Goal: Information Seeking & Learning: Learn about a topic

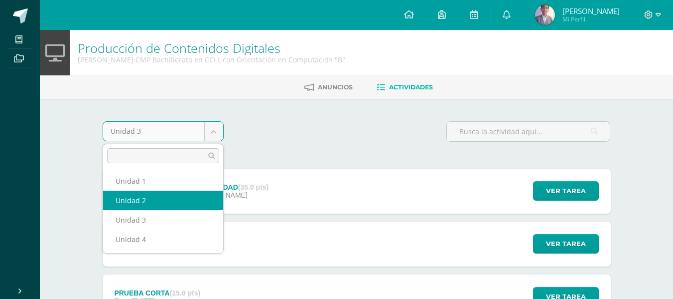
select select "Unidad 2"
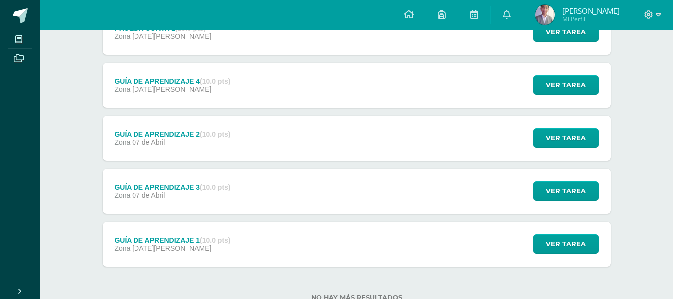
scroll to position [273, 0]
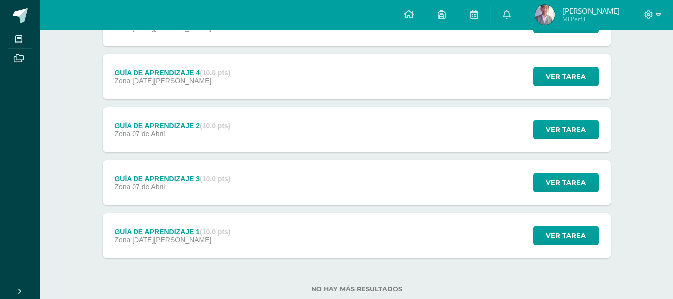
click at [240, 238] on div "GUÍA DE APRENDIZAJE 1 (10.0 pts) Zona 24 de Marzo" at bounding box center [173, 235] width 140 height 45
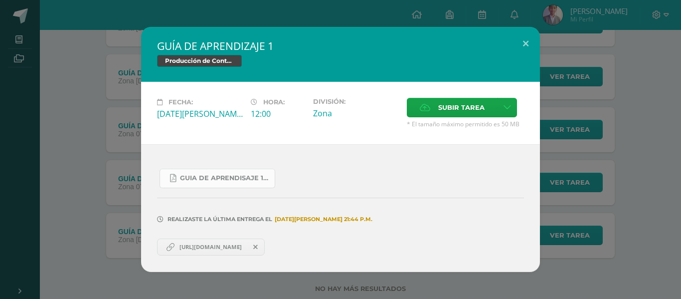
click at [215, 183] on link "Guia de aprendisaje 1 unidad 2.pdf" at bounding box center [218, 177] width 116 height 19
click at [72, 85] on div "GUÍA DE APRENDIZAJE 1 Producción de Contenidos Digitales Fecha: Lunes 24 de Mar…" at bounding box center [340, 149] width 673 height 245
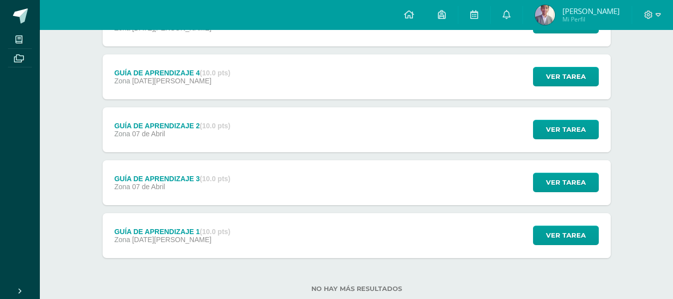
click at [148, 123] on div "GUÍA DE APRENDIZAJE 2 (10.0 pts)" at bounding box center [172, 126] width 116 height 8
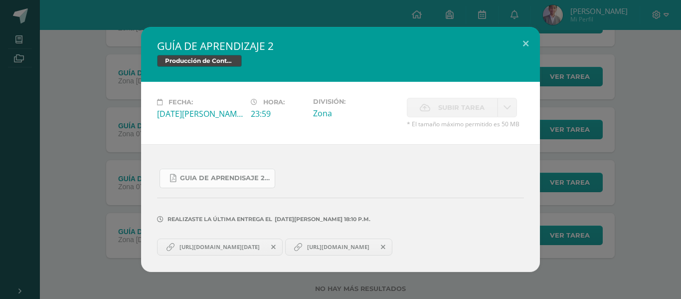
click at [226, 180] on span "Guia de aprendisaje 2 unidad 2.pdf" at bounding box center [225, 178] width 90 height 8
click at [77, 128] on div "GUÍA DE APRENDIZAJE 2 Producción de Contenidos Digitales Fecha: Lunes 07 de Abr…" at bounding box center [340, 149] width 673 height 245
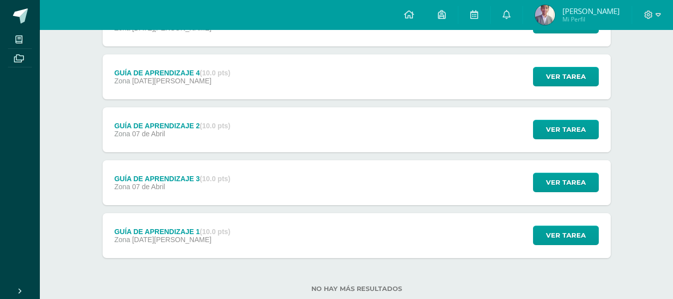
click at [149, 184] on span "07 de Abril" at bounding box center [148, 186] width 33 height 8
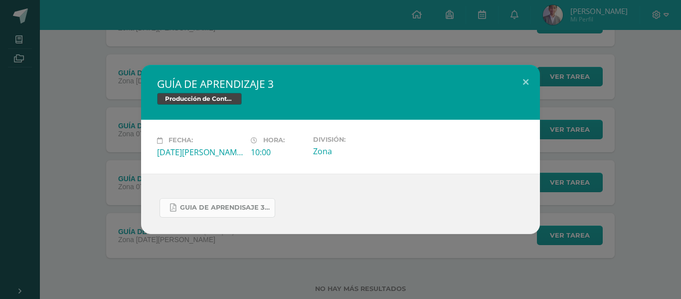
click at [222, 199] on link "Guia de aprendisaje 3 unidad 2 Programacion II.pdf" at bounding box center [218, 207] width 116 height 19
click at [83, 74] on div "GUÍA DE APRENDIZAJE 3 Producción de Contenidos Digitales Fecha: Lunes 07 de Abr…" at bounding box center [340, 149] width 673 height 168
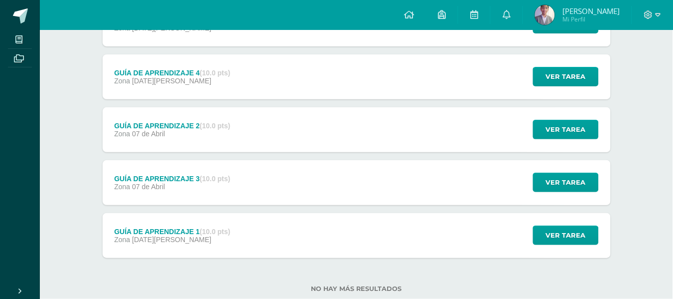
click at [159, 81] on span "05 de Mayo" at bounding box center [171, 81] width 79 height 8
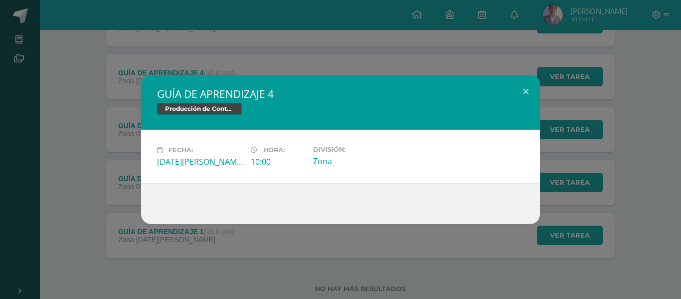
click at [82, 166] on div "GUÍA DE APRENDIZAJE 4 Producción de Contenidos Digitales Fecha: Lunes 05 de May…" at bounding box center [340, 149] width 673 height 149
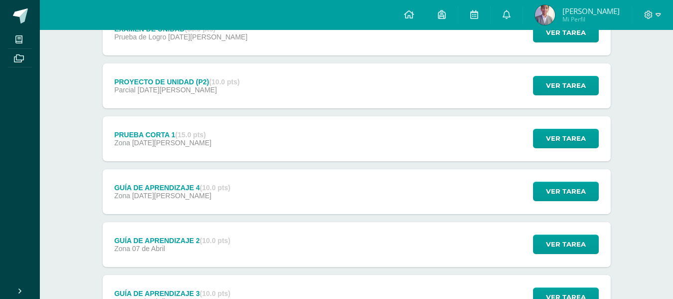
scroll to position [150, 0]
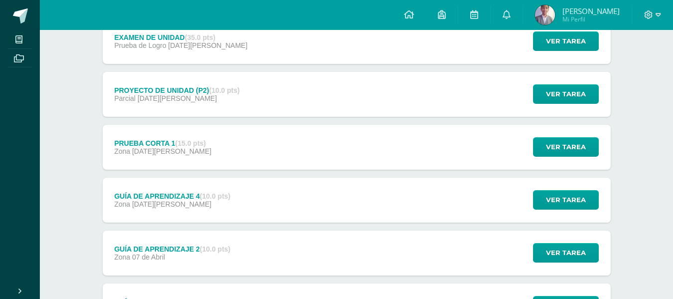
click at [200, 93] on div "PROYECTO DE UNIDAD (P2) (10.0 pts)" at bounding box center [177, 90] width 126 height 8
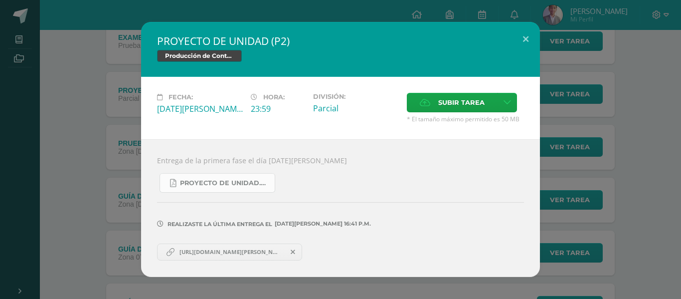
click at [228, 180] on span "Proyecto de unidad.pdf" at bounding box center [225, 183] width 90 height 8
click at [121, 44] on div "PROYECTO DE UNIDAD (P2) Producción de Contenidos Digitales Fecha: Lunes 12 de M…" at bounding box center [340, 149] width 673 height 254
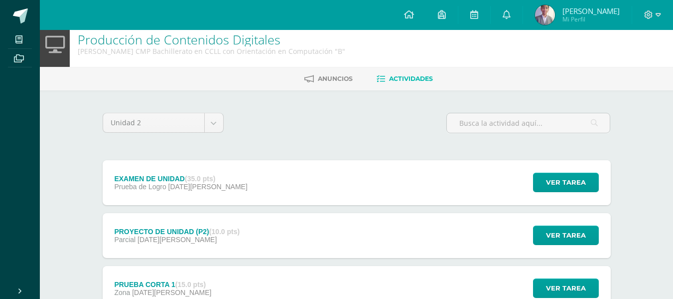
scroll to position [2, 0]
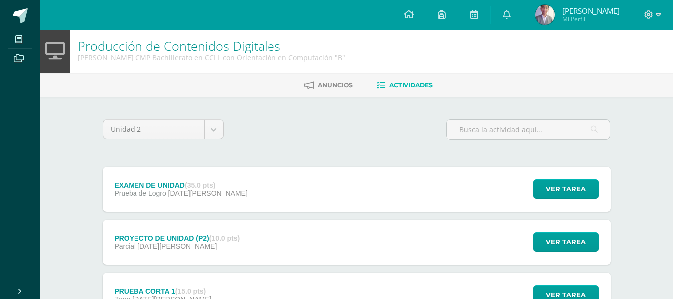
click at [189, 194] on span "19 de Mayo" at bounding box center [207, 193] width 79 height 8
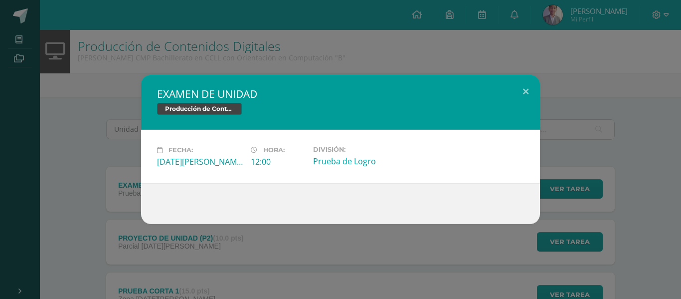
click at [45, 150] on div "EXAMEN DE UNIDAD Producción de Contenidos Digitales Fecha: Lunes 19 de Mayo Hor…" at bounding box center [340, 149] width 673 height 149
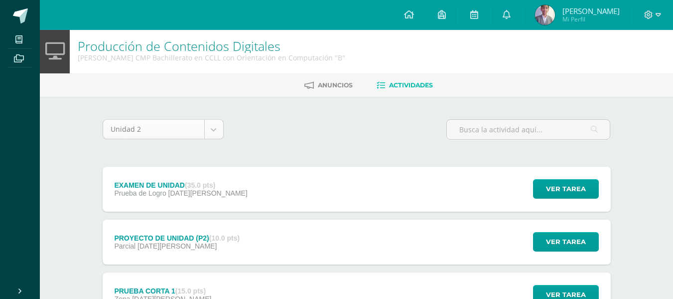
click at [214, 131] on body "Mis cursos Archivos Cerrar panel Biología II Quinto Bachillerato CMP Bachillera…" at bounding box center [336, 296] width 673 height 597
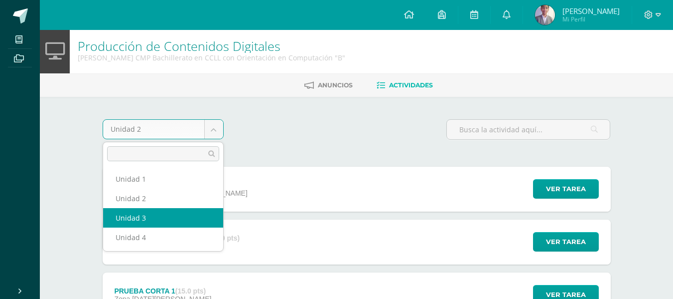
select select "Unidad 3"
